Goal: Transaction & Acquisition: Obtain resource

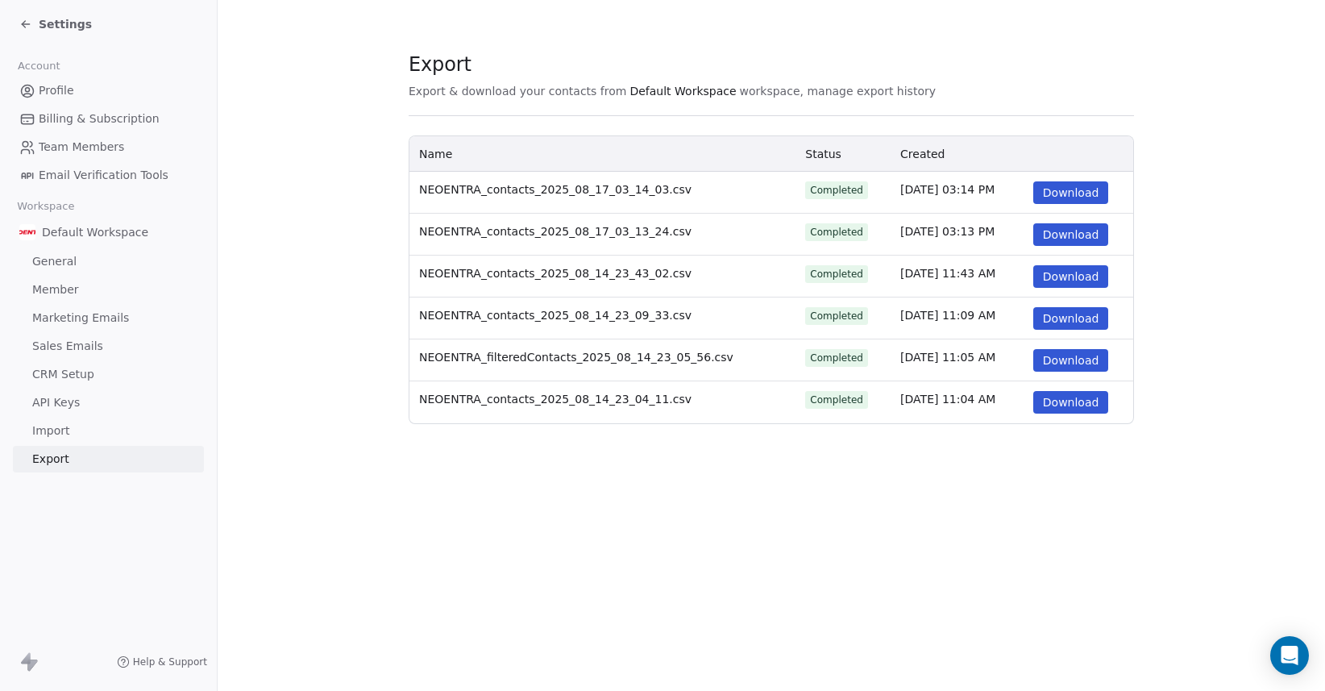
click at [1085, 200] on button "Download" at bounding box center [1071, 192] width 76 height 23
click at [1072, 21] on section "Export Export & download your contacts from Default Workspace workspace, manage…" at bounding box center [772, 238] width 1108 height 476
click at [61, 33] on div "Settings" at bounding box center [111, 24] width 185 height 23
click at [62, 19] on span "Settings" at bounding box center [65, 24] width 53 height 16
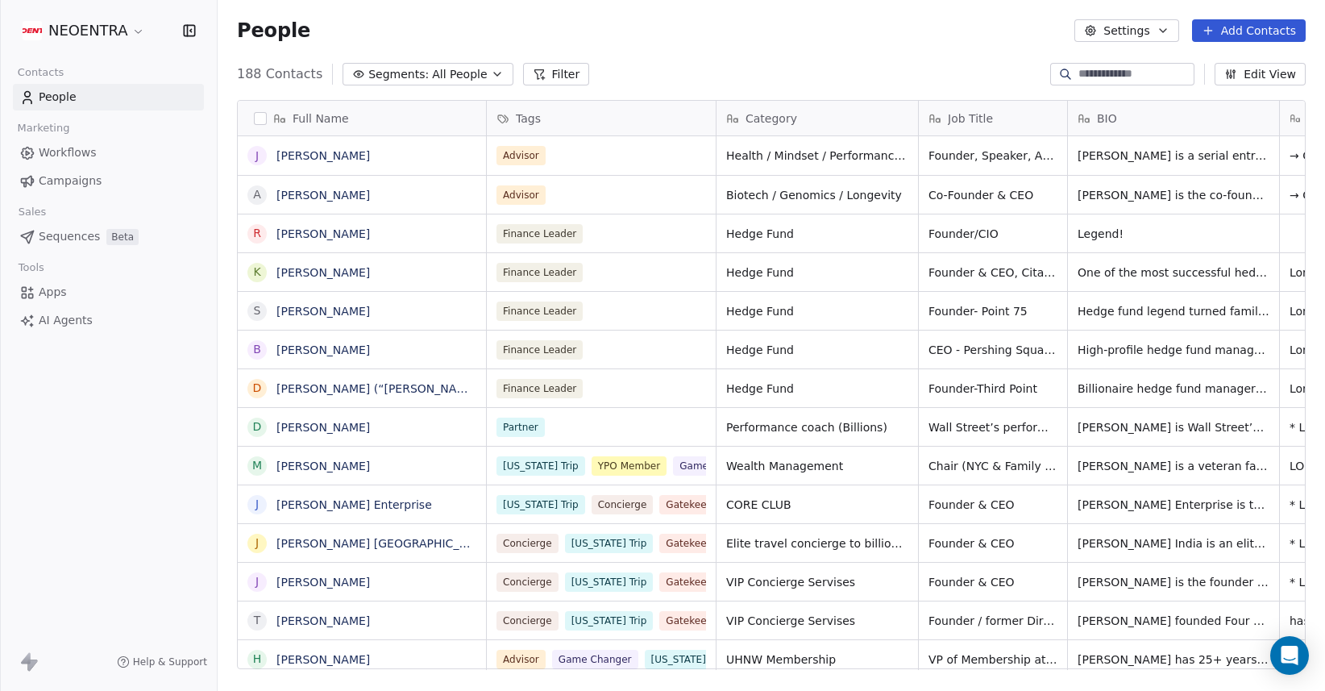
scroll to position [608, 1108]
click at [677, 69] on div "188 Contacts Segments: All People Filter Edit View" at bounding box center [772, 74] width 1108 height 26
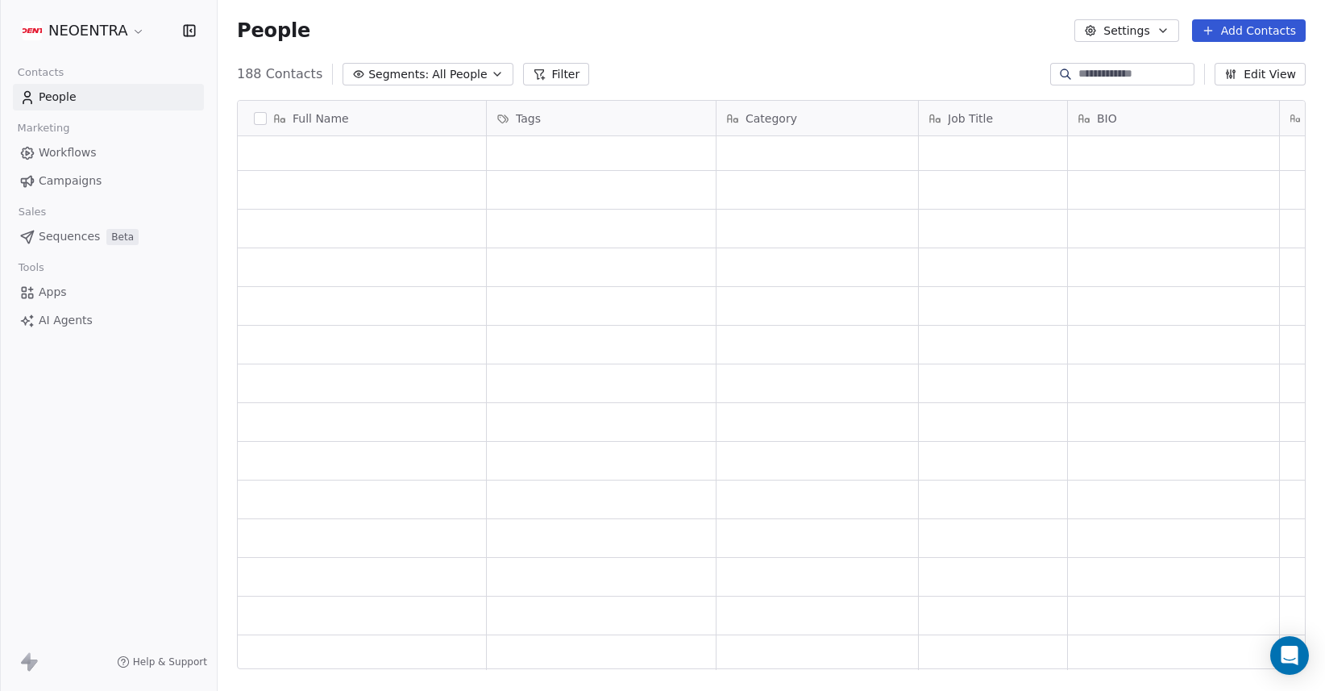
scroll to position [0, 0]
click at [717, 28] on div "People Settings Add Contacts" at bounding box center [771, 30] width 1069 height 23
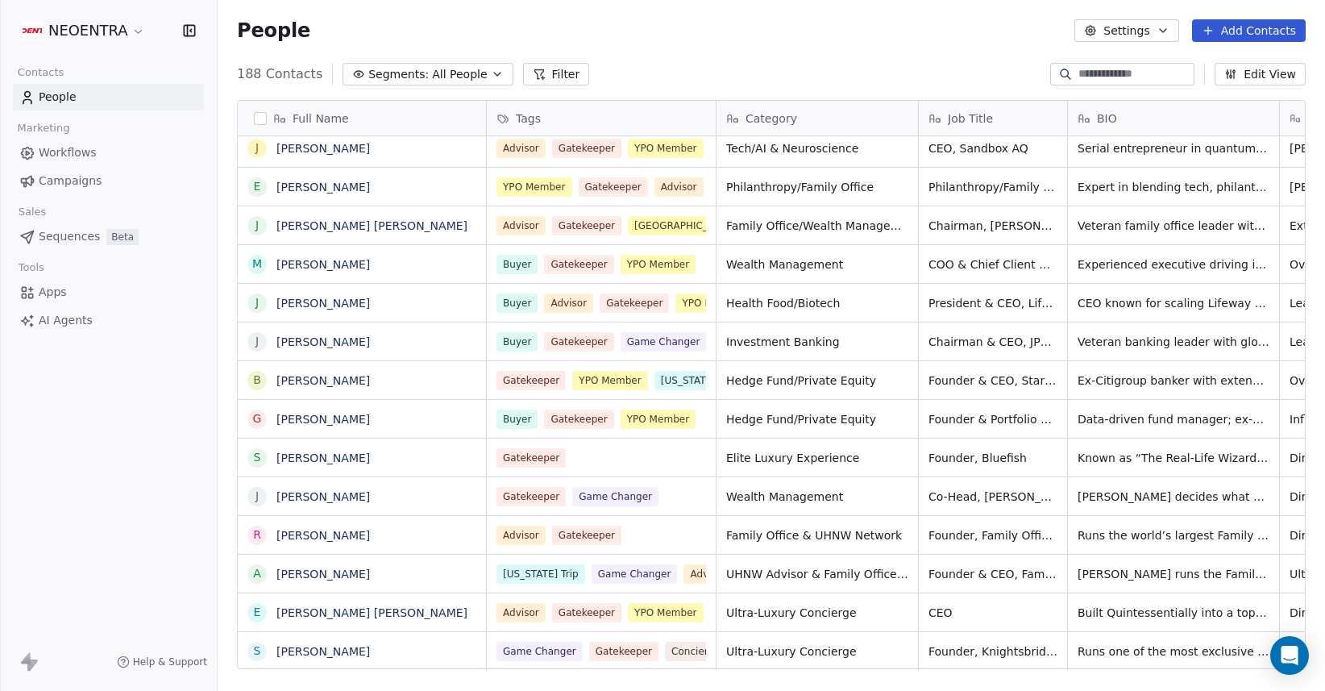
click at [138, 527] on div "NEOENTRA Contacts People Marketing Workflows Campaigns Sales Sequences Beta Too…" at bounding box center [108, 345] width 217 height 691
click at [1143, 32] on button "Settings" at bounding box center [1127, 30] width 104 height 23
click at [1147, 148] on span "Export" at bounding box center [1134, 143] width 37 height 17
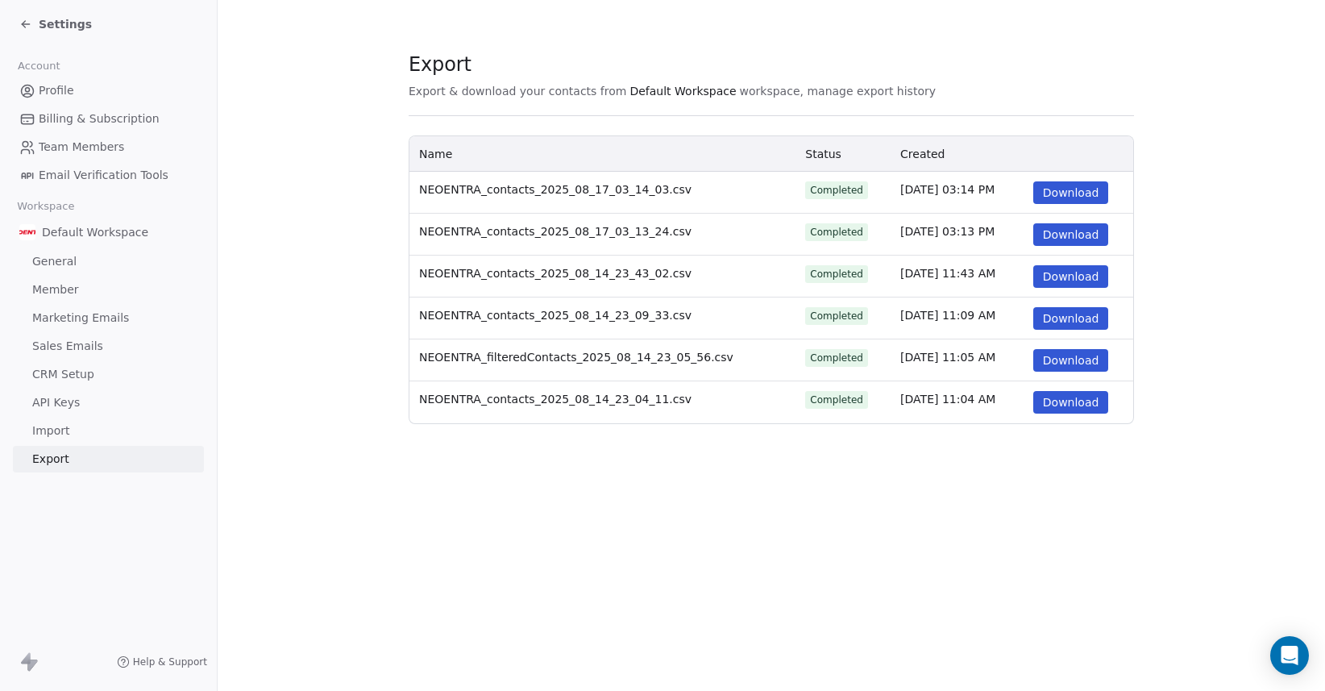
click at [1240, 63] on section "Export Export & download your contacts from Default Workspace workspace, manage…" at bounding box center [772, 238] width 1108 height 476
click at [1069, 197] on button "Download" at bounding box center [1071, 192] width 76 height 23
click at [1047, 25] on section "Export Export & download your contacts from Default Workspace workspace, manage…" at bounding box center [772, 238] width 1108 height 476
click at [58, 25] on span "Settings" at bounding box center [65, 24] width 53 height 16
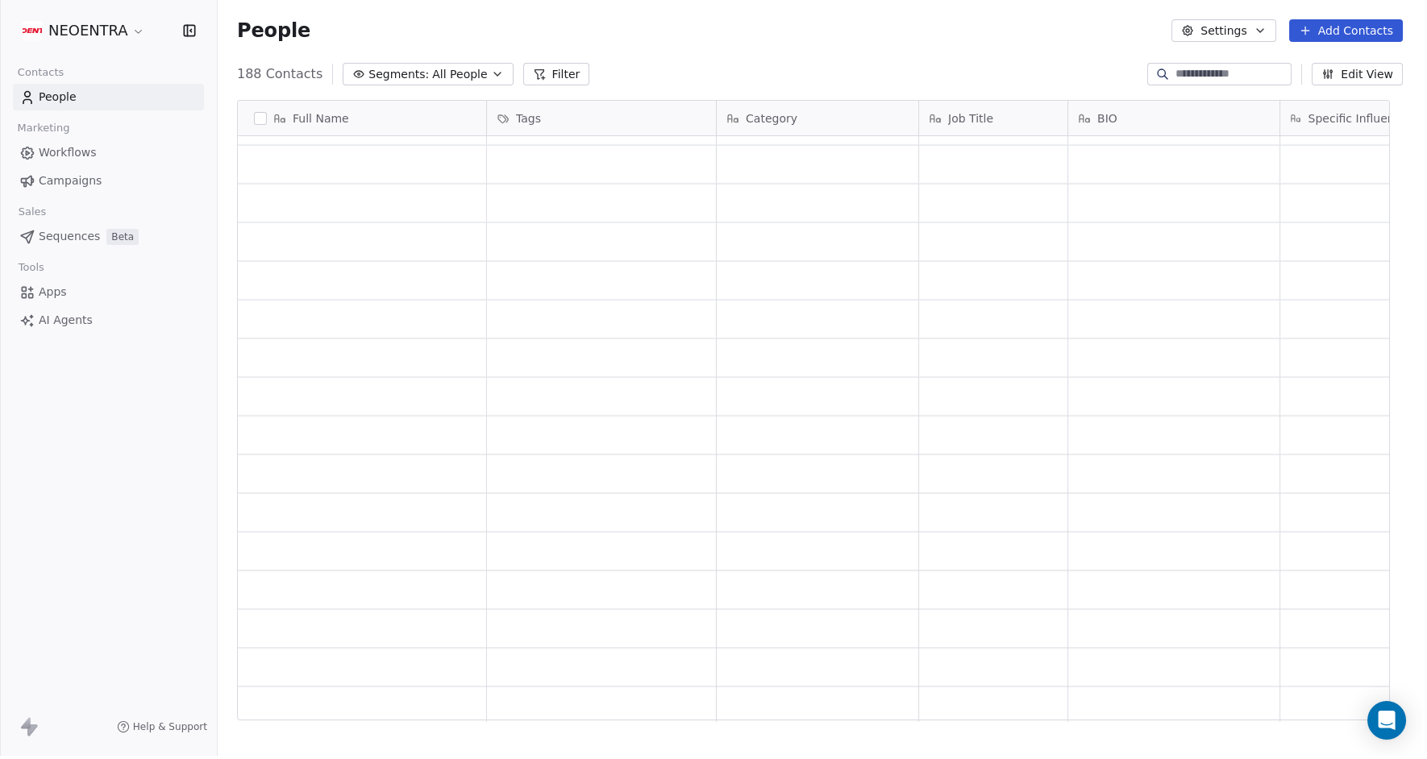
scroll to position [668, 1209]
click at [680, 96] on div "Full Name Tags Category Job Title BIO Specific Influence / Access City YPO Prof…" at bounding box center [822, 420] width 1209 height 667
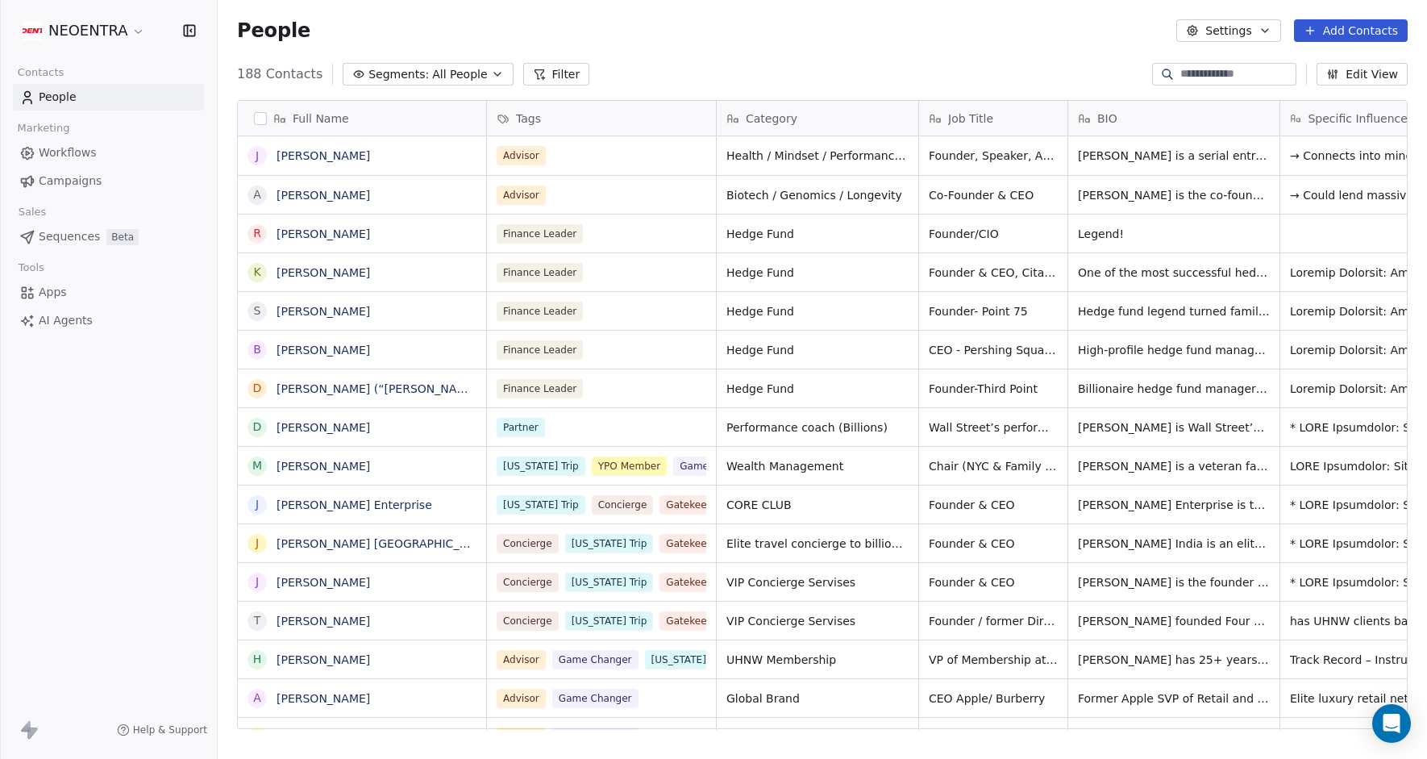
scroll to position [667, 1209]
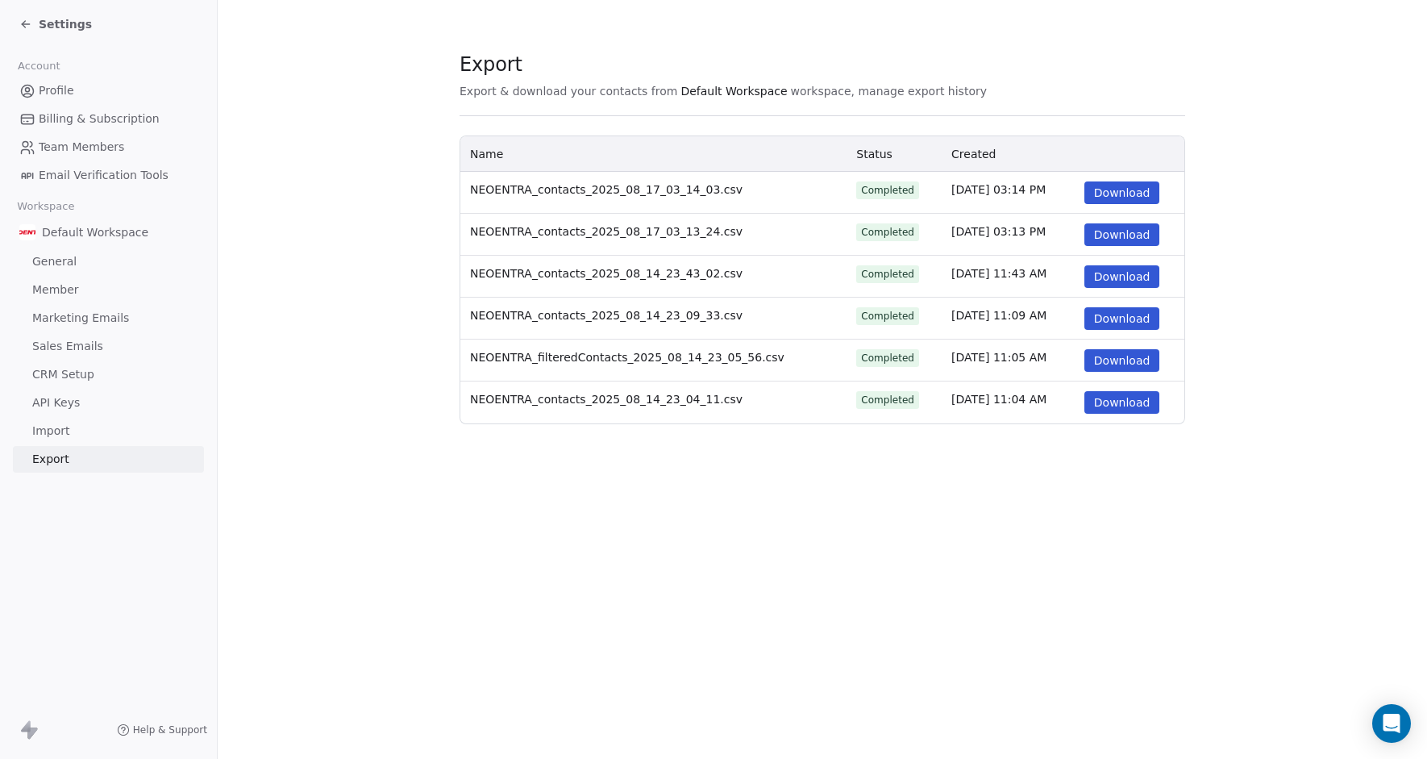
click at [60, 24] on span "Settings" at bounding box center [65, 24] width 53 height 16
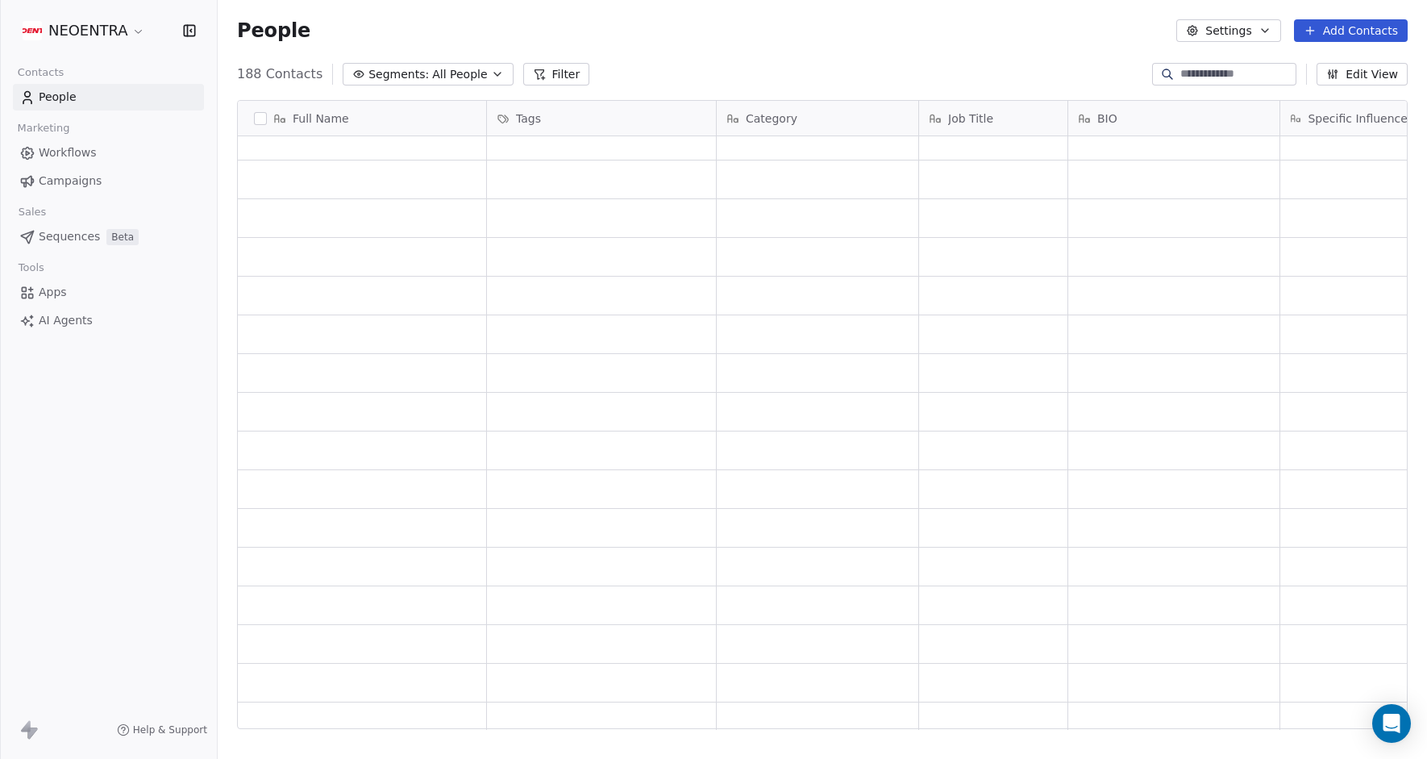
scroll to position [6681, 0]
click at [88, 487] on div "NEOENTRA Contacts People Marketing Workflows Campaigns Sales Sequences Beta Too…" at bounding box center [108, 379] width 217 height 759
click at [663, 77] on div "188 Contacts Segments: All People Filter Edit View" at bounding box center [822, 74] width 1209 height 26
